Goal: Information Seeking & Learning: Check status

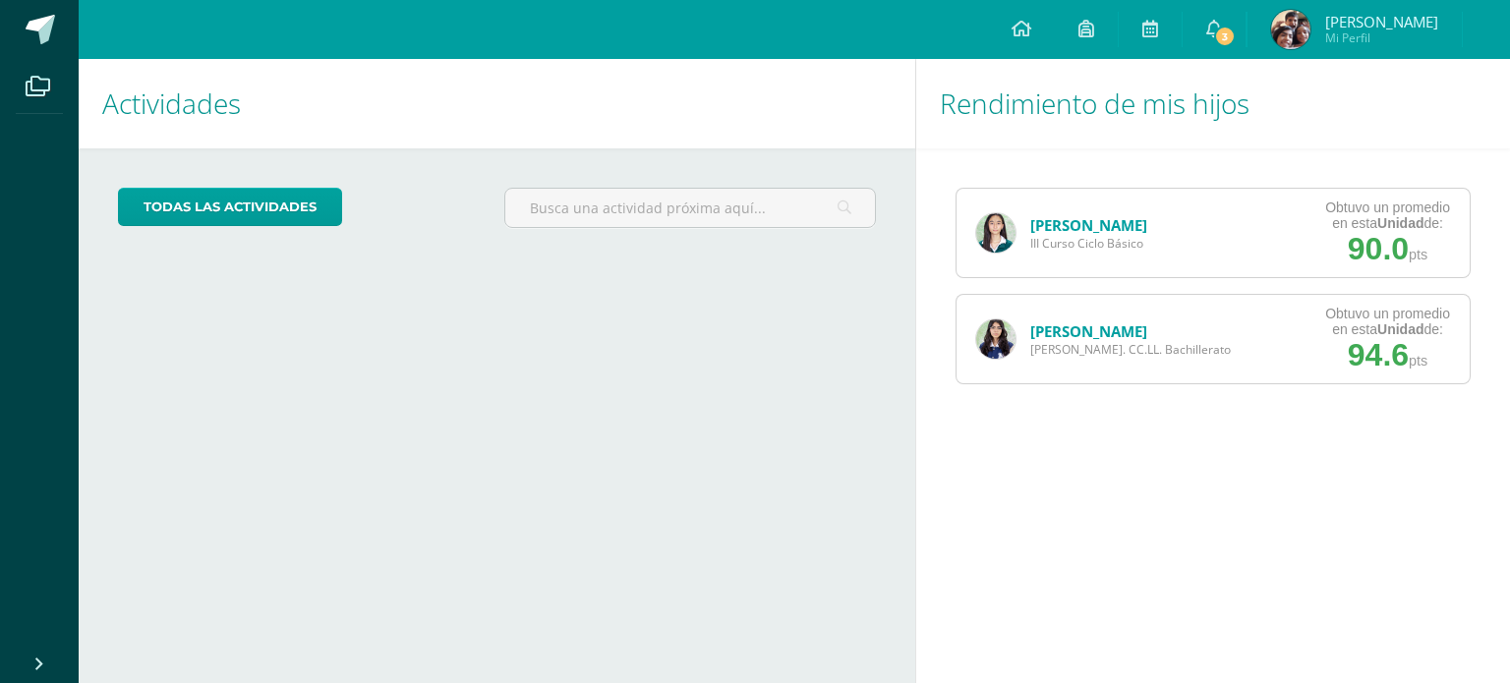
click at [1059, 219] on link "[PERSON_NAME]" at bounding box center [1088, 225] width 117 height 20
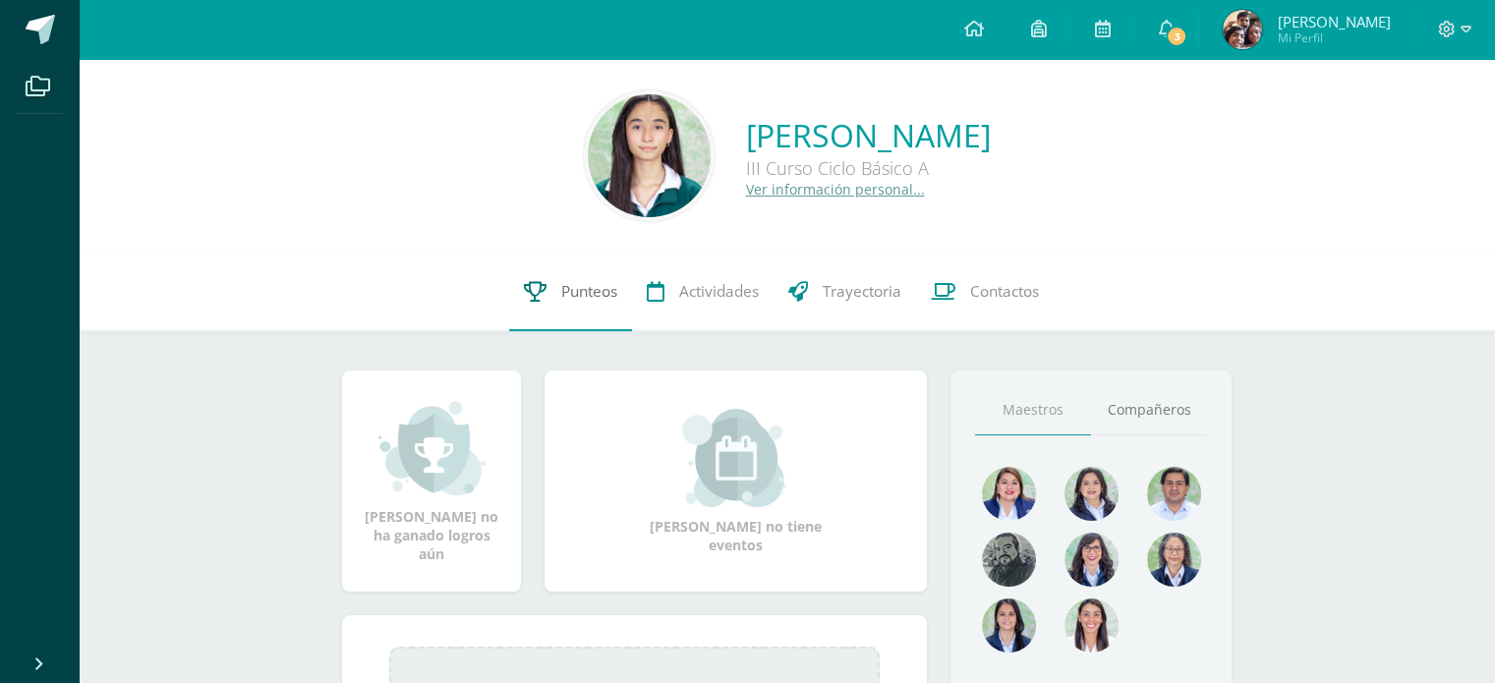
click at [562, 301] on span "Punteos" at bounding box center [589, 291] width 56 height 21
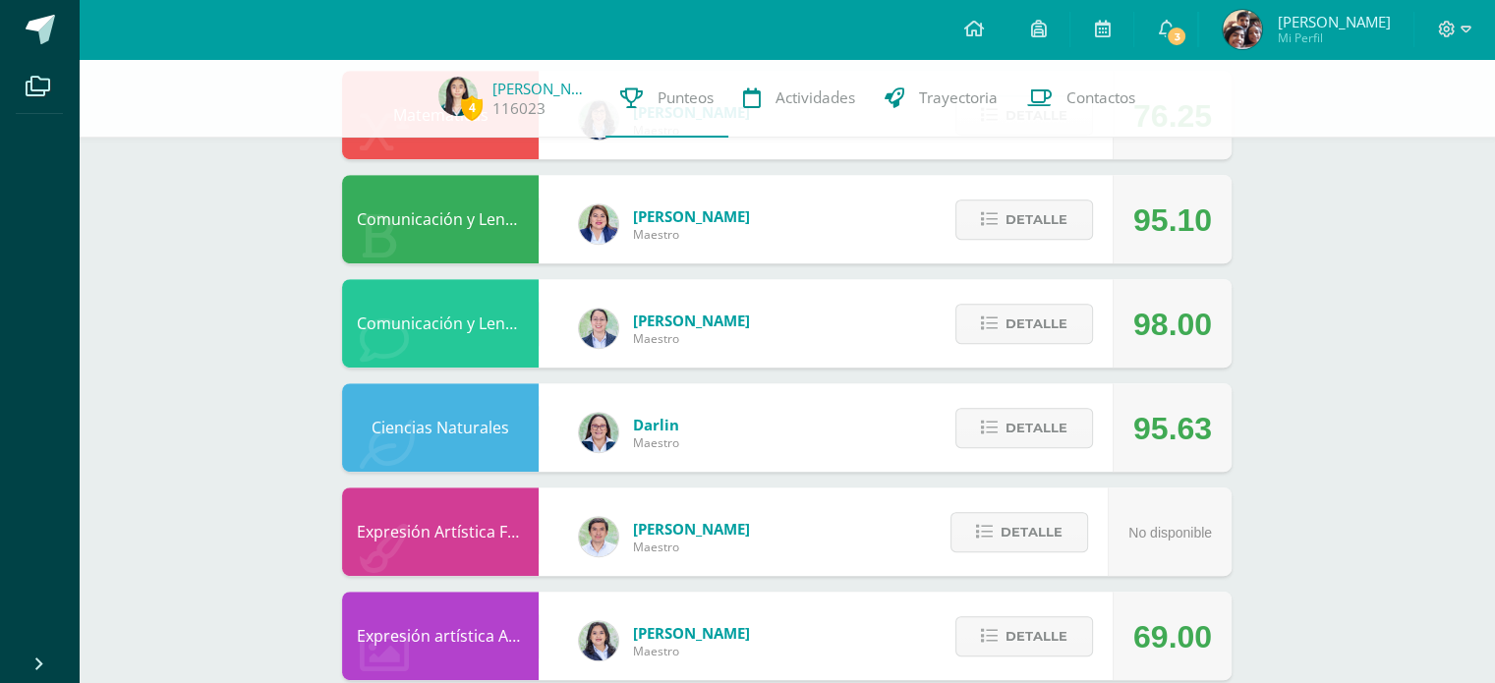
scroll to position [865, 0]
click at [1041, 315] on span "Detalle" at bounding box center [1037, 323] width 62 height 36
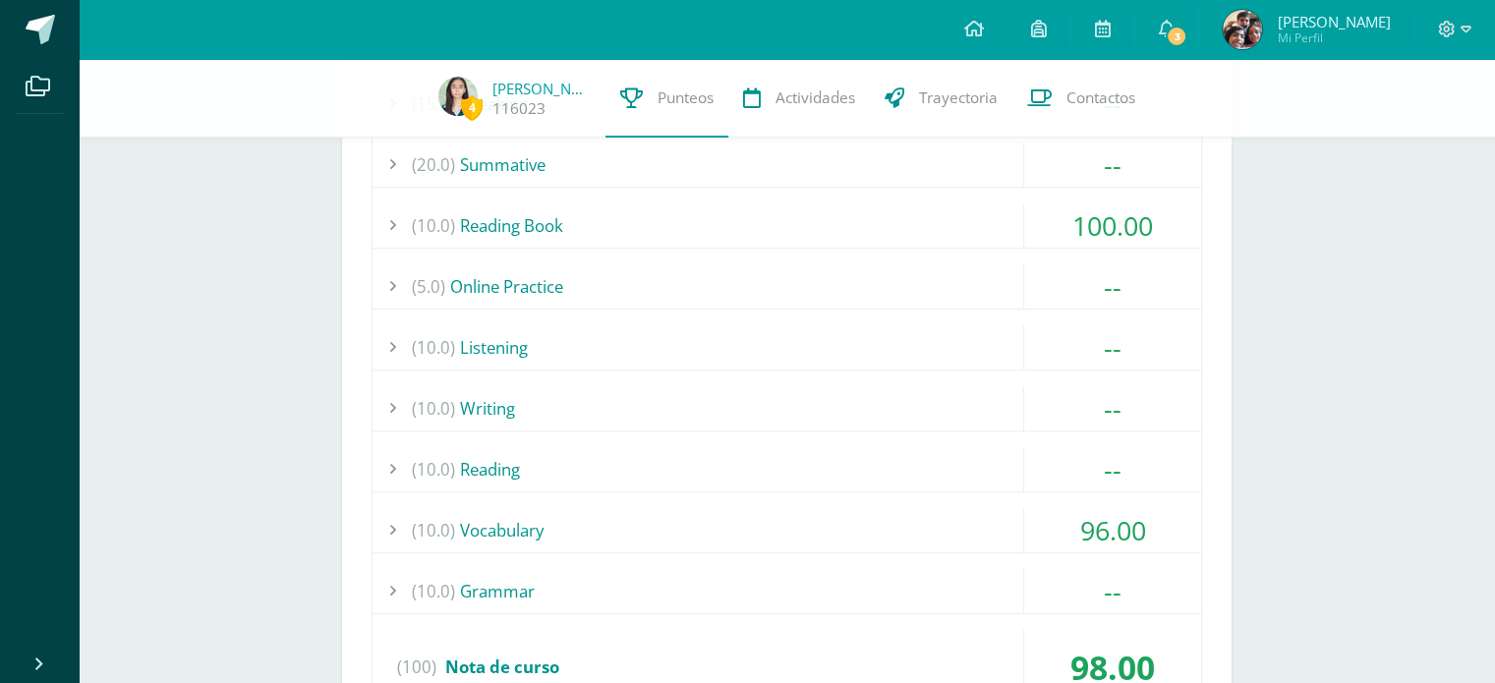
scroll to position [1254, 0]
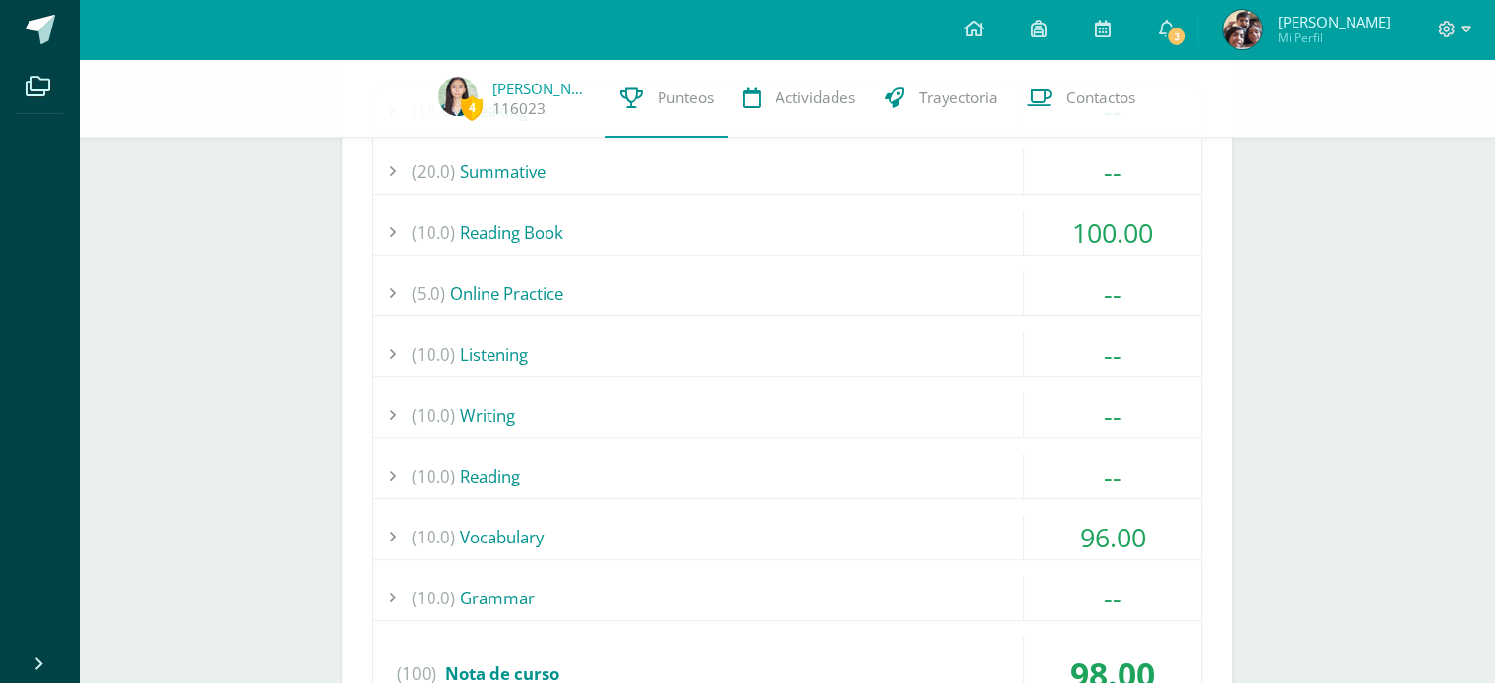
click at [806, 531] on div "(10.0) Vocabulary" at bounding box center [787, 537] width 829 height 44
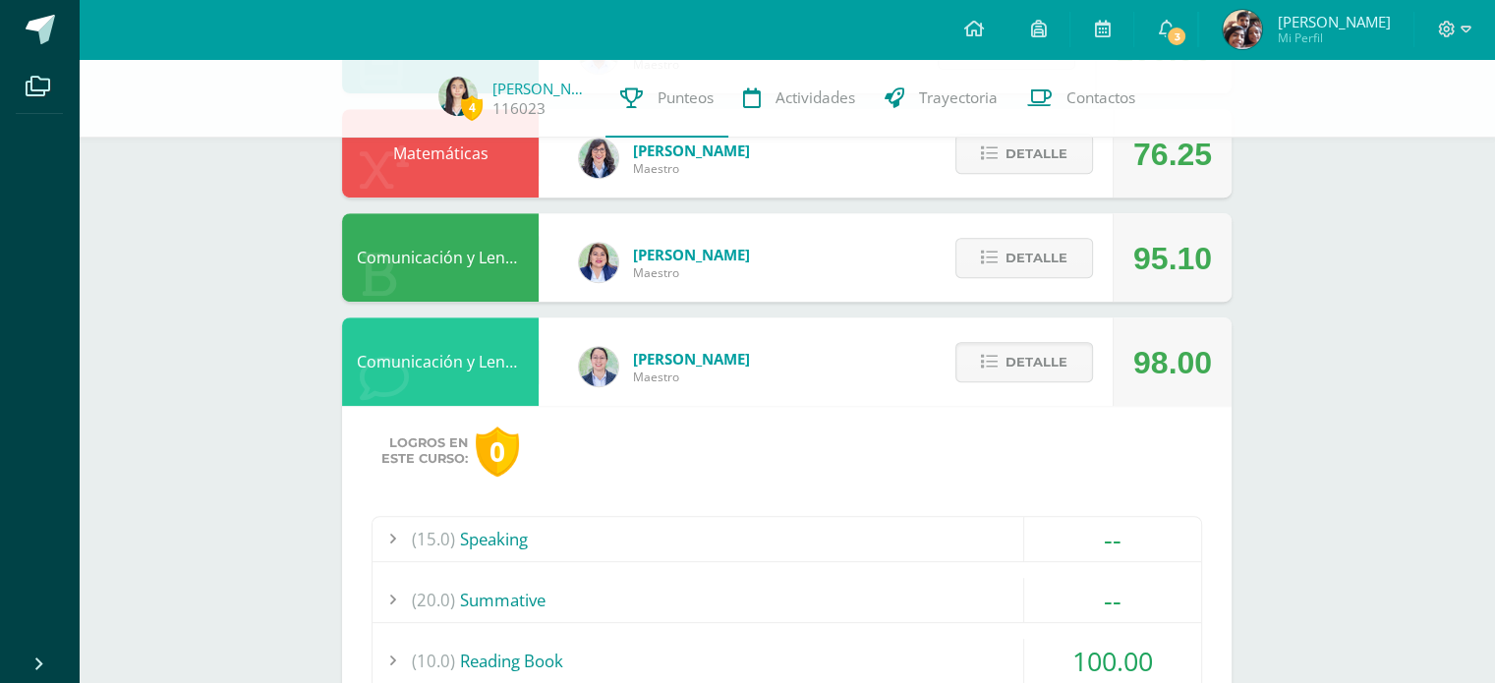
scroll to position [818, 0]
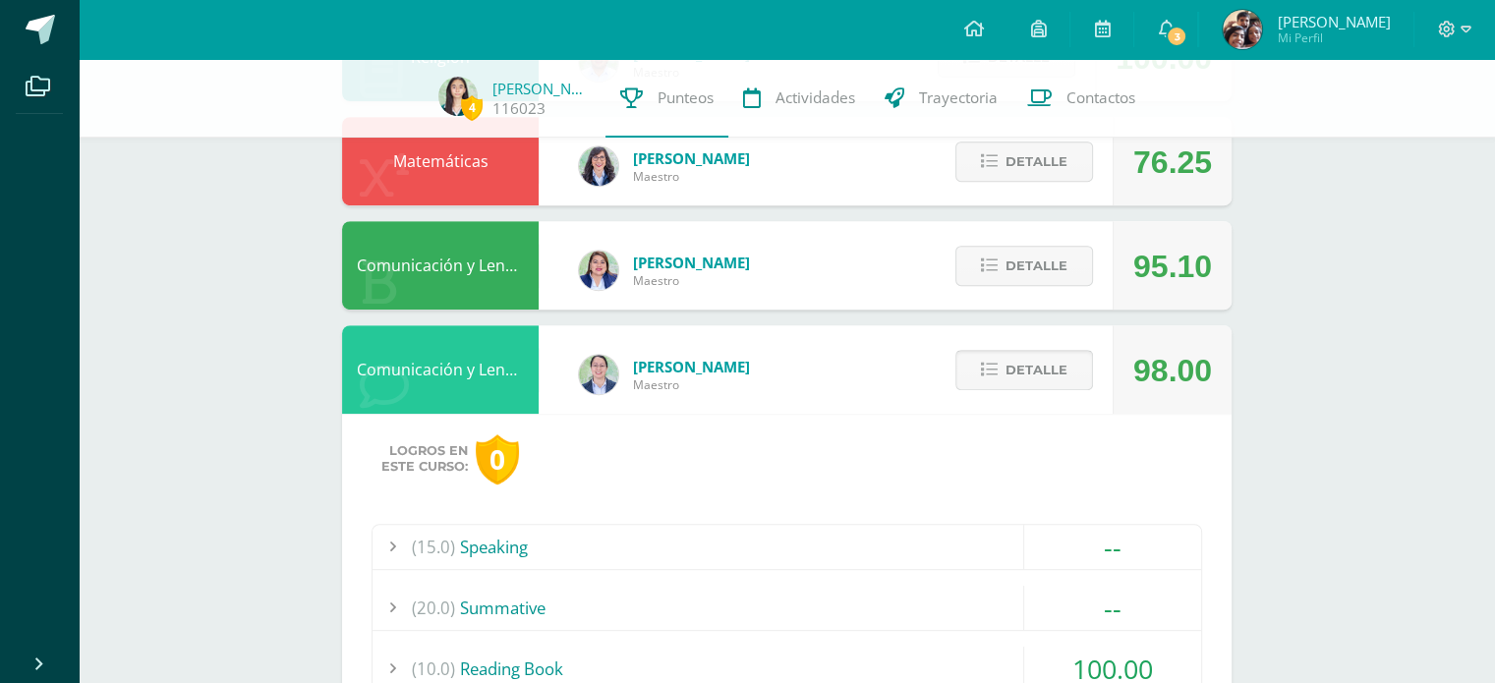
click at [1018, 377] on span "Detalle" at bounding box center [1037, 370] width 62 height 36
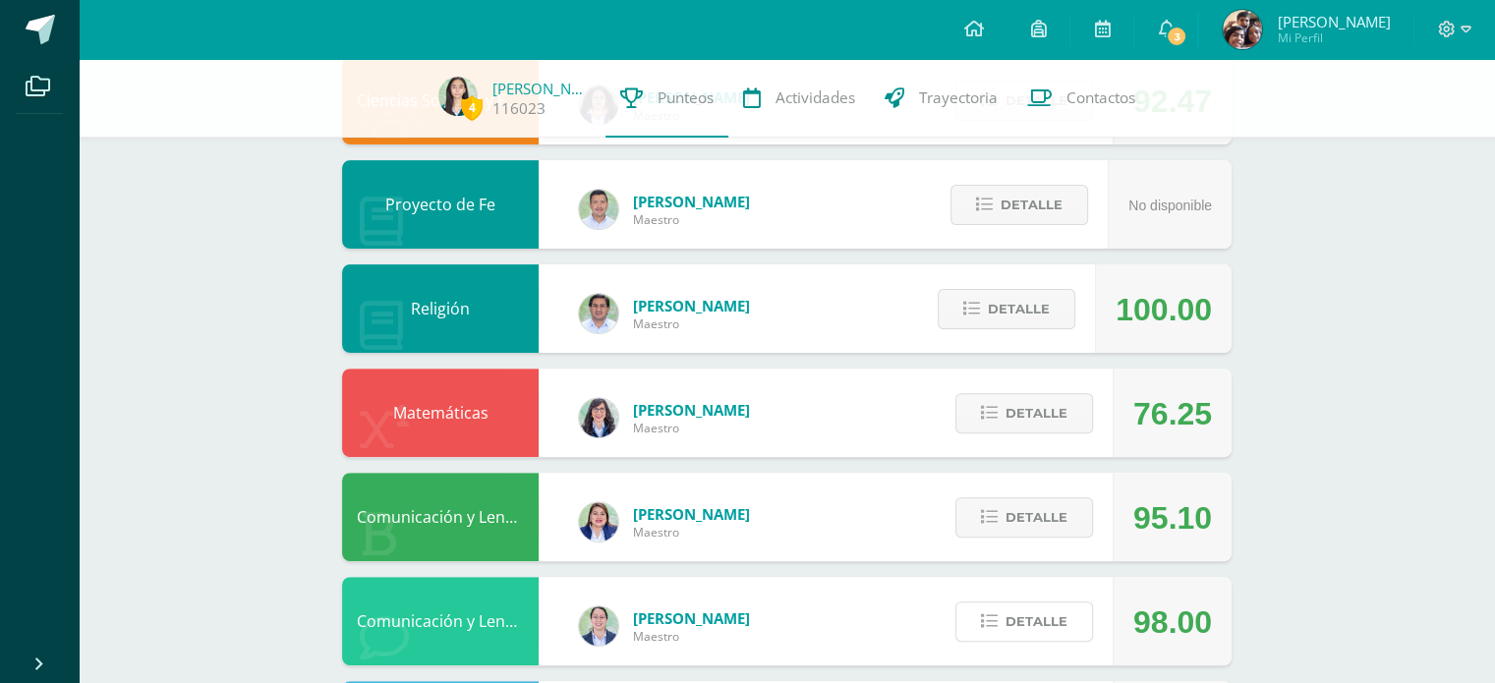
scroll to position [0, 0]
